Goal: Transaction & Acquisition: Download file/media

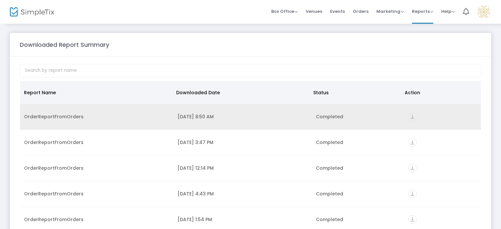
click at [408, 113] on icon "vertical_align_bottom" at bounding box center [412, 116] width 9 height 9
click at [411, 115] on icon "vertical_align_bottom" at bounding box center [412, 116] width 9 height 9
